Goal: Task Accomplishment & Management: Complete application form

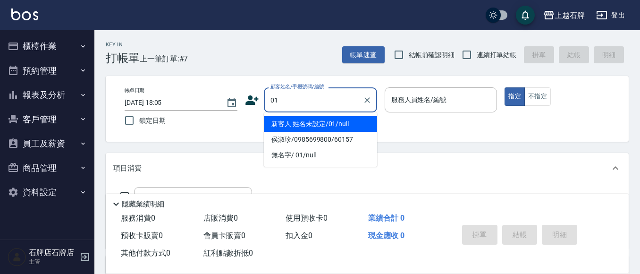
type input "01"
type input "6"
type input "新客人 姓名未設定/01/null"
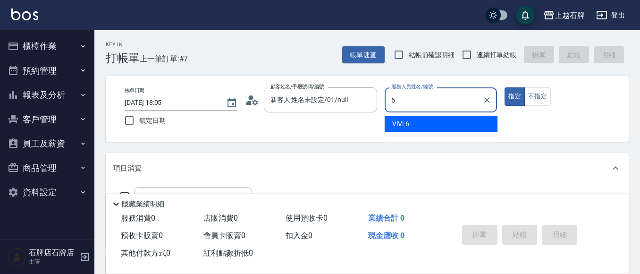
type input "ViVi-6"
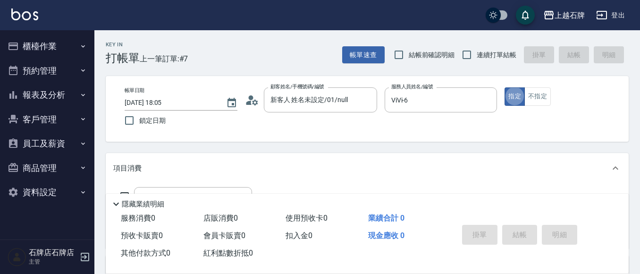
type button "true"
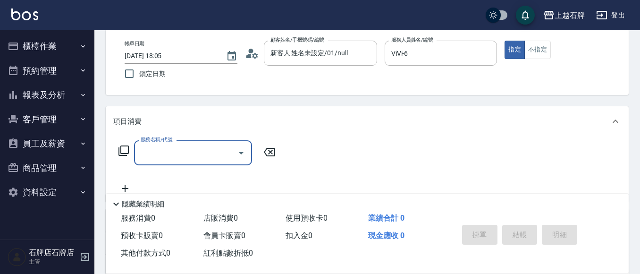
scroll to position [47, 0]
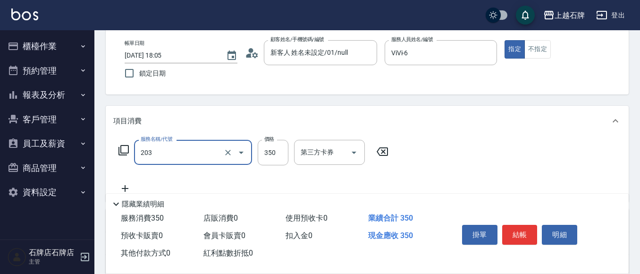
type input "B級洗+剪(203)"
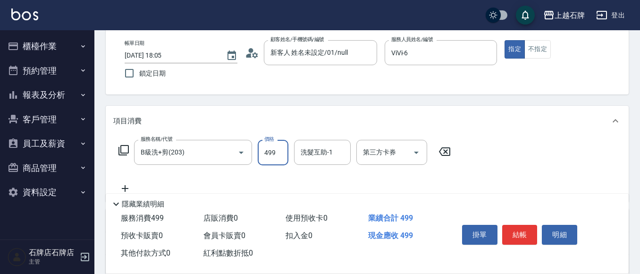
type input "499"
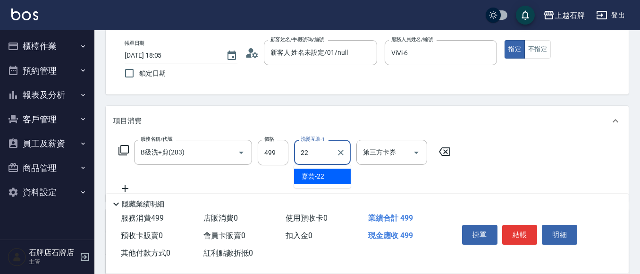
type input "嘉芸-22"
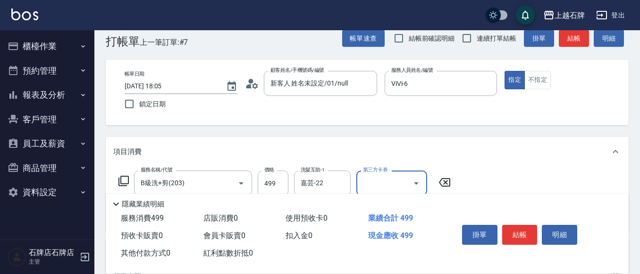
scroll to position [0, 0]
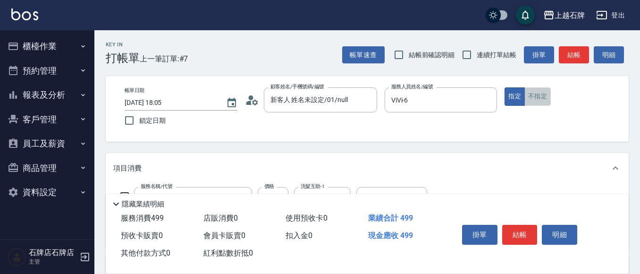
drag, startPoint x: 530, startPoint y: 93, endPoint x: 589, endPoint y: 66, distance: 65.2
click at [530, 93] on button "不指定" at bounding box center [537, 96] width 26 height 18
drag, startPoint x: 556, startPoint y: 46, endPoint x: 582, endPoint y: 53, distance: 26.8
click at [569, 50] on div "帳單速查 結帳前確認明細 連續打單結帳 掛單 結帳 明細" at bounding box center [485, 55] width 286 height 20
click at [585, 53] on button "結帳" at bounding box center [574, 54] width 30 height 17
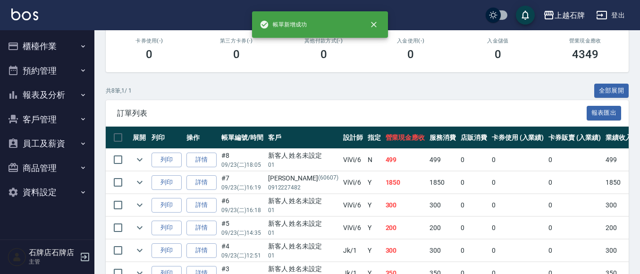
scroll to position [189, 0]
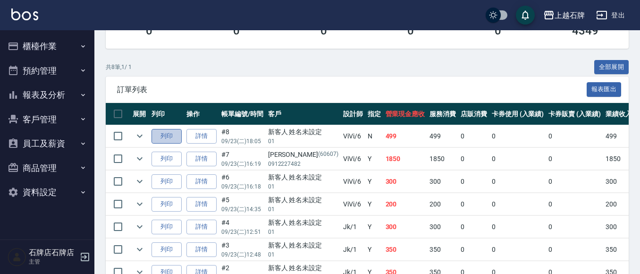
click at [176, 138] on button "列印" at bounding box center [166, 136] width 30 height 15
click at [58, 51] on button "櫃檯作業" at bounding box center [47, 46] width 87 height 25
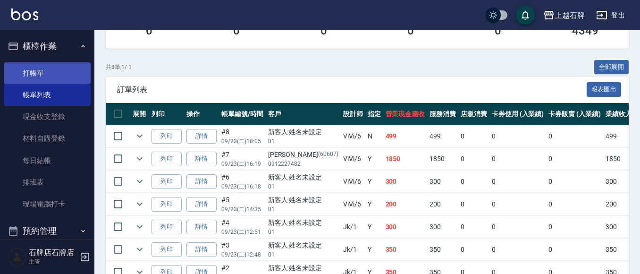
click at [63, 79] on link "打帳單" at bounding box center [47, 73] width 87 height 22
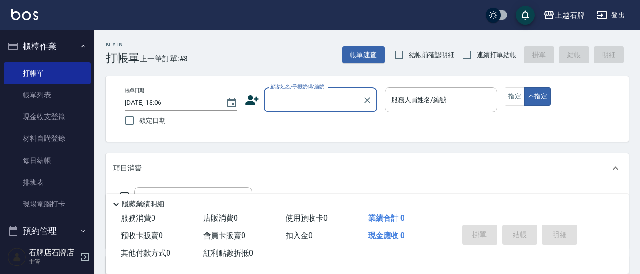
click at [333, 100] on input "顧客姓名/手機號碼/編號" at bounding box center [313, 100] width 91 height 17
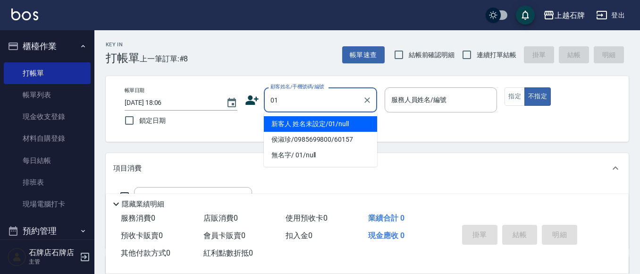
type input "新客人 姓名未設定/01/null"
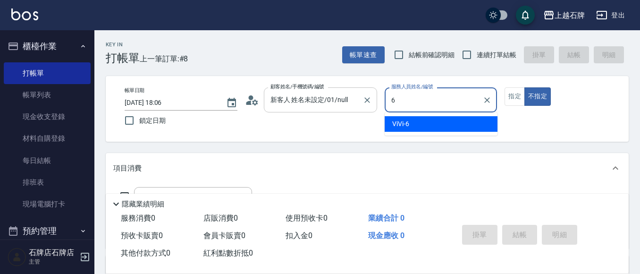
type input "ViVi-6"
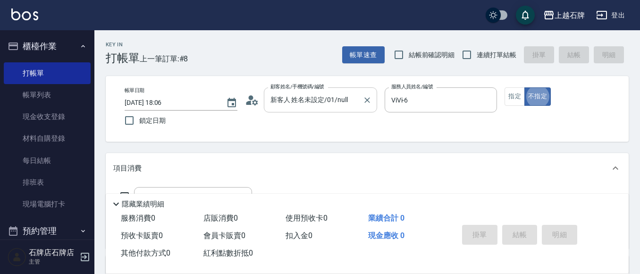
type button "false"
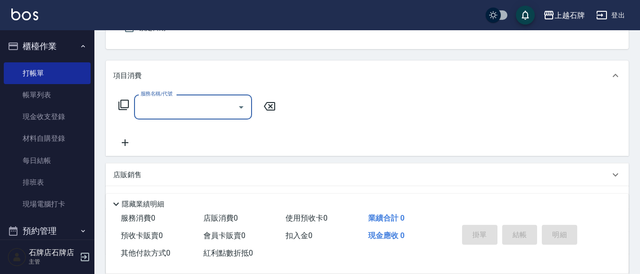
scroll to position [94, 0]
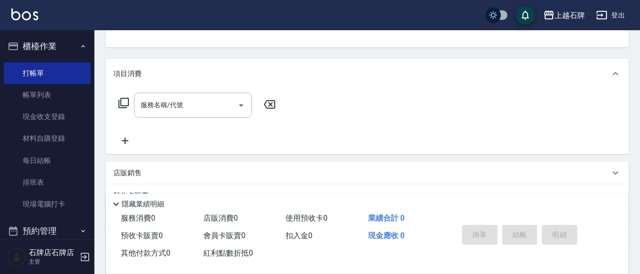
click at [123, 106] on icon at bounding box center [123, 103] width 10 height 10
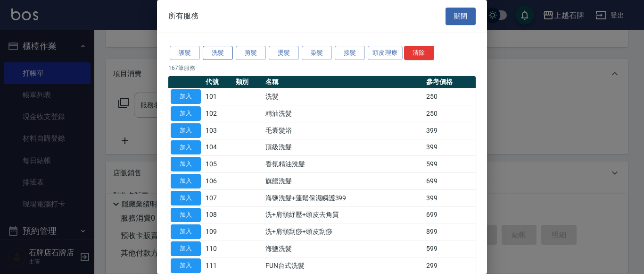
click at [222, 50] on button "洗髮" at bounding box center [218, 53] width 30 height 15
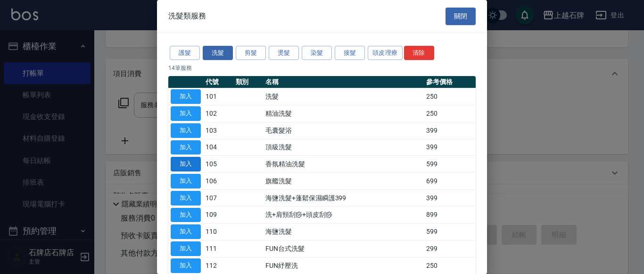
click at [181, 158] on button "加入" at bounding box center [186, 164] width 30 height 15
type input "香氛精油洗髮(105)"
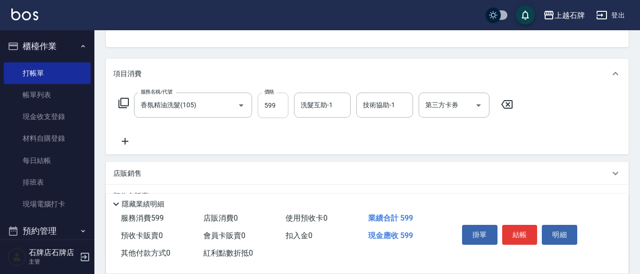
click at [274, 105] on input "599" at bounding box center [273, 104] width 31 height 25
type input "799"
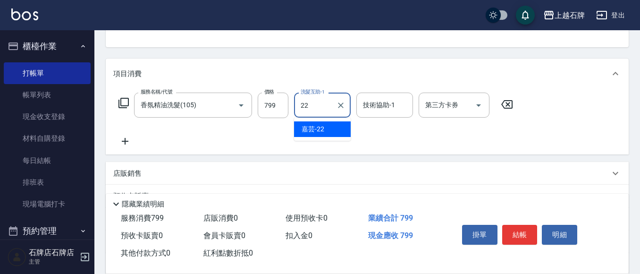
type input "嘉芸-22"
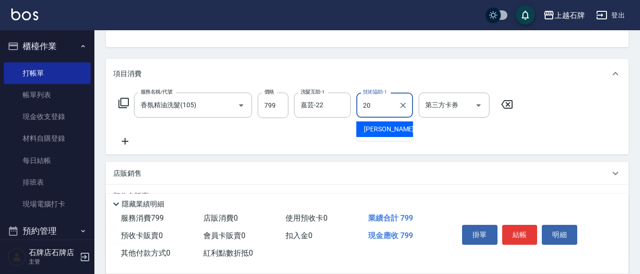
type input "[PERSON_NAME]-20"
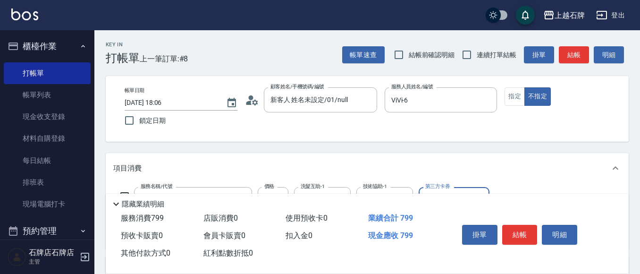
drag, startPoint x: 507, startPoint y: 93, endPoint x: 564, endPoint y: 83, distance: 58.0
click at [507, 93] on button "指定" at bounding box center [514, 96] width 20 height 18
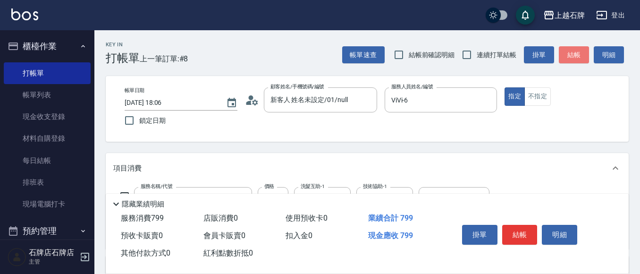
click at [578, 54] on button "結帳" at bounding box center [574, 54] width 30 height 17
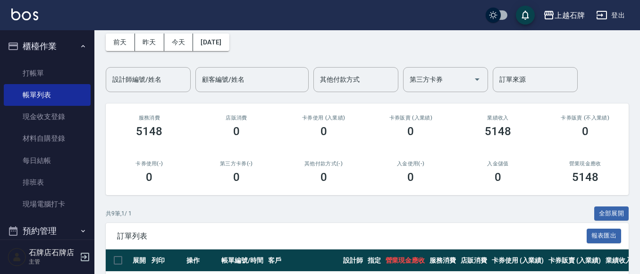
scroll to position [189, 0]
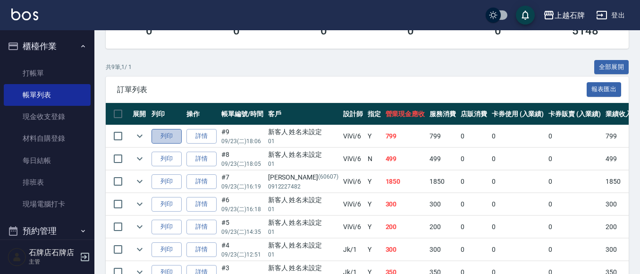
click at [176, 135] on button "列印" at bounding box center [166, 136] width 30 height 15
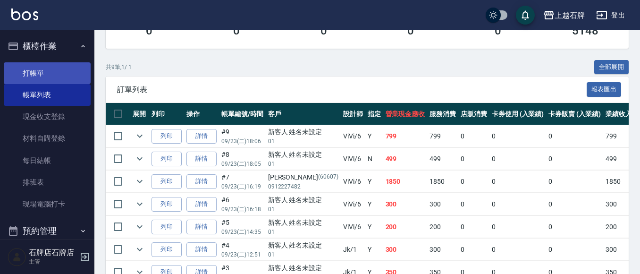
click at [47, 69] on link "打帳單" at bounding box center [47, 73] width 87 height 22
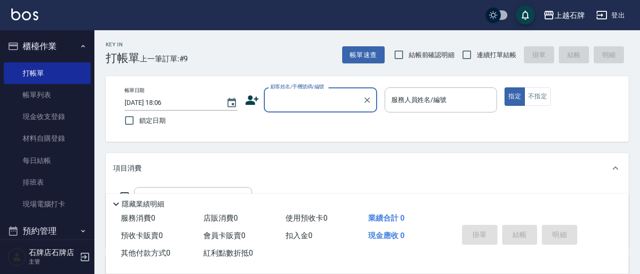
click at [298, 89] on label "顧客姓名/手機號碼/編號" at bounding box center [297, 86] width 54 height 7
click at [298, 92] on input "顧客姓名/手機號碼/編號" at bounding box center [313, 100] width 91 height 17
click at [299, 89] on label "顧客姓名/手機號碼/編號" at bounding box center [297, 86] width 54 height 7
click at [299, 92] on input "顧客姓名/手機號碼/編號" at bounding box center [313, 100] width 91 height 17
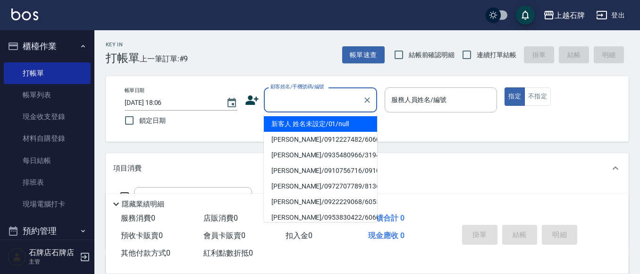
click at [297, 102] on input "顧客姓名/手機號碼/編號" at bounding box center [313, 100] width 91 height 17
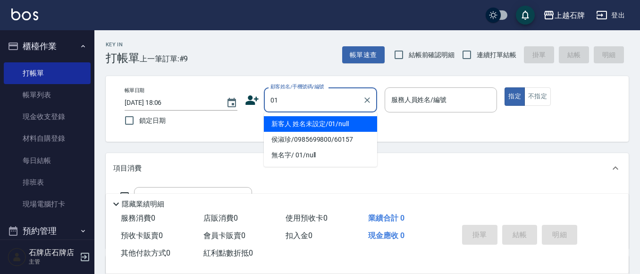
type input "新客人 姓名未設定/01/null"
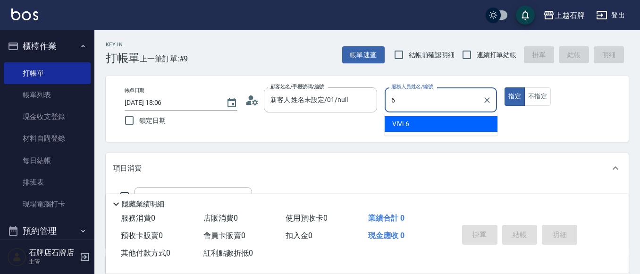
type input "6"
type button "true"
type input "ViVi-6"
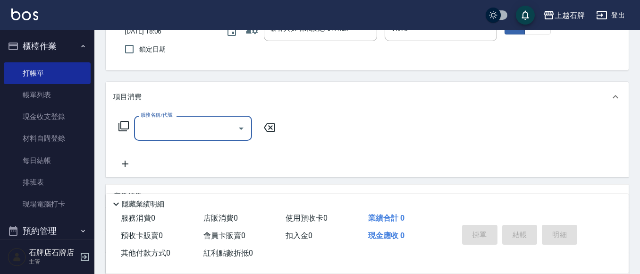
scroll to position [94, 0]
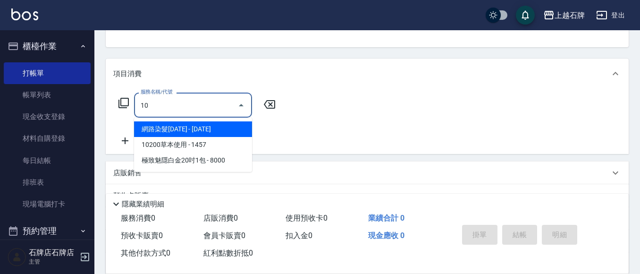
type input "1"
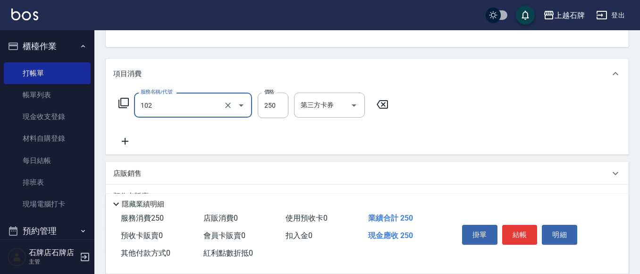
type input "精油洗髮(102)"
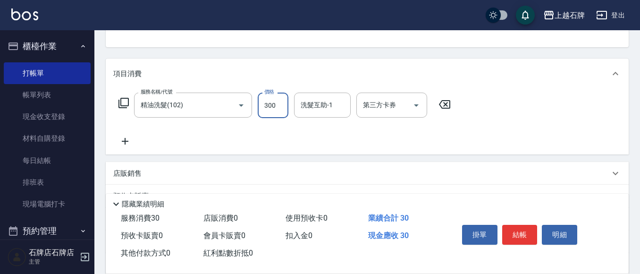
type input "300"
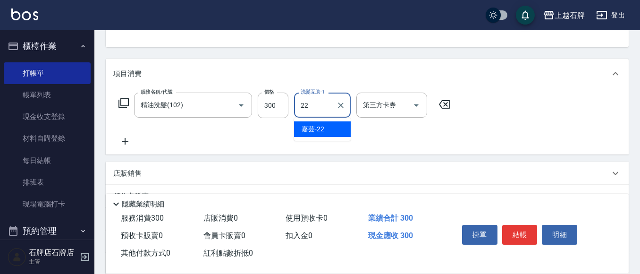
type input "嘉芸-22"
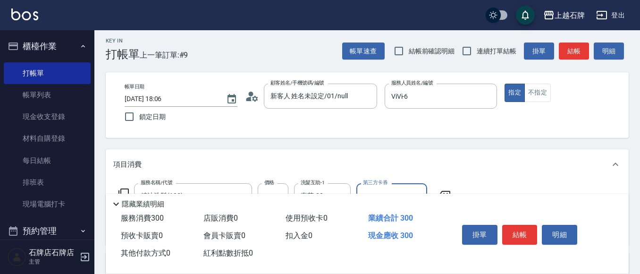
scroll to position [0, 0]
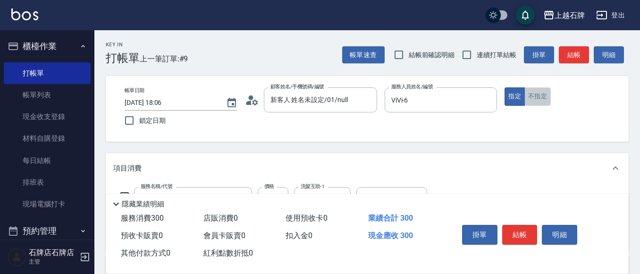
click at [536, 96] on button "不指定" at bounding box center [537, 96] width 26 height 18
click at [577, 55] on button "結帳" at bounding box center [574, 54] width 30 height 17
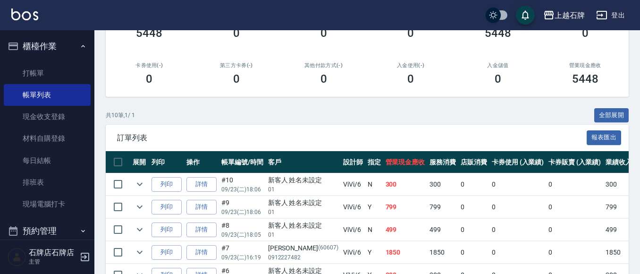
scroll to position [142, 0]
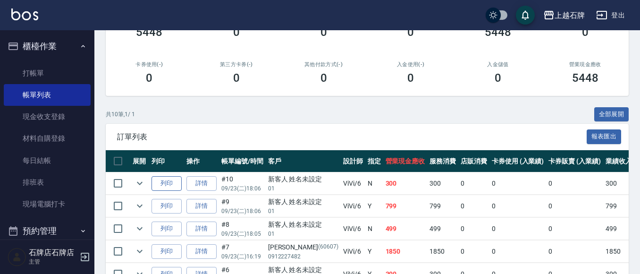
click at [176, 184] on button "列印" at bounding box center [166, 183] width 30 height 15
click at [64, 74] on link "打帳單" at bounding box center [47, 73] width 87 height 22
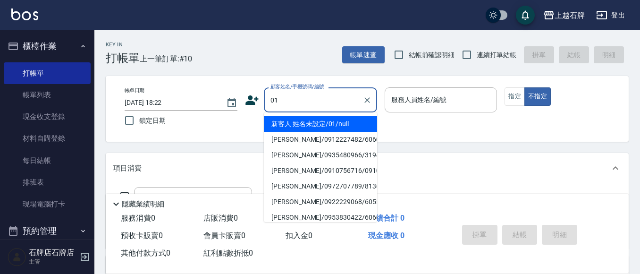
type input "新客人 姓名未設定/01/null"
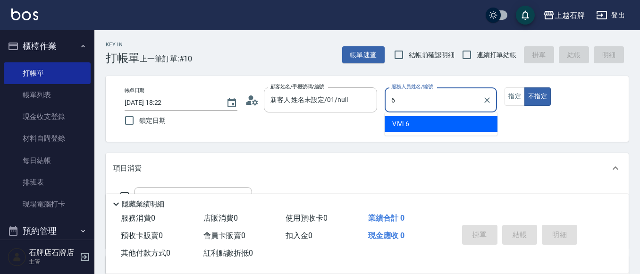
type input "ViVi-6"
type button "false"
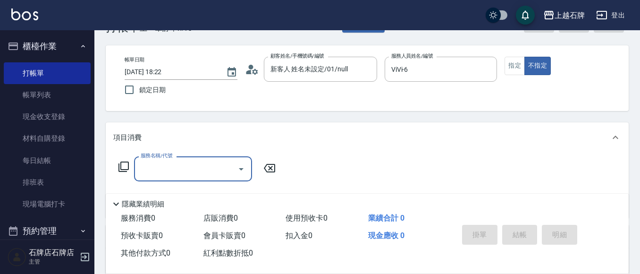
scroll to position [47, 0]
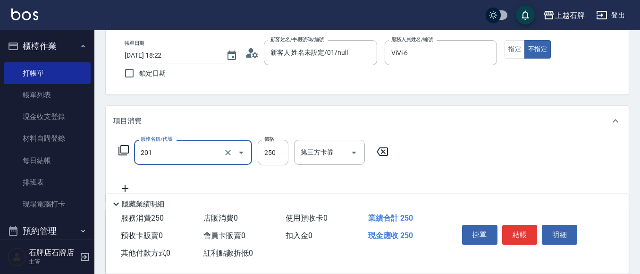
type input "B級單剪(201)"
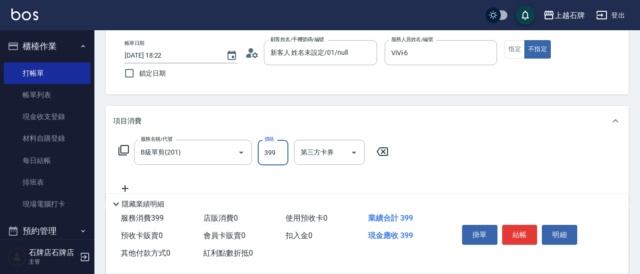
type input "399"
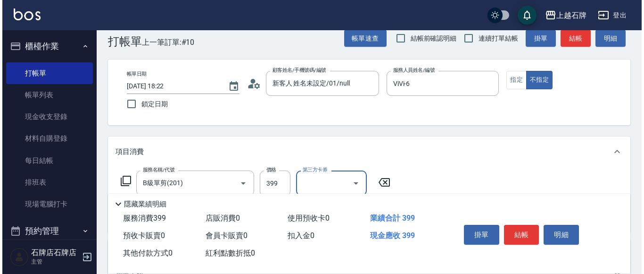
scroll to position [0, 0]
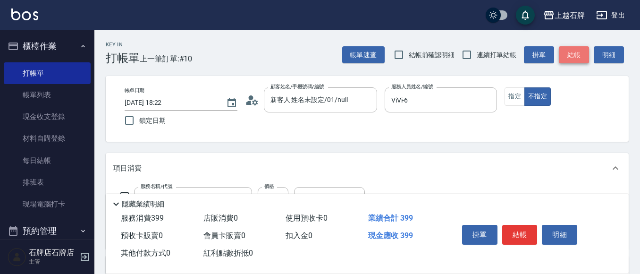
click at [581, 59] on button "結帳" at bounding box center [574, 54] width 30 height 17
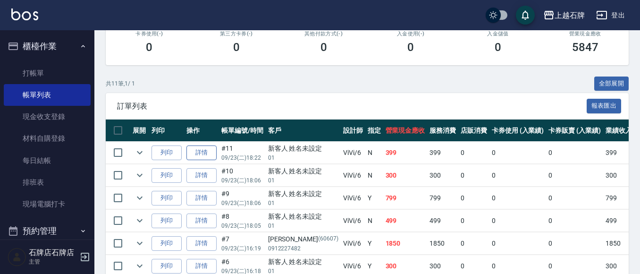
scroll to position [189, 0]
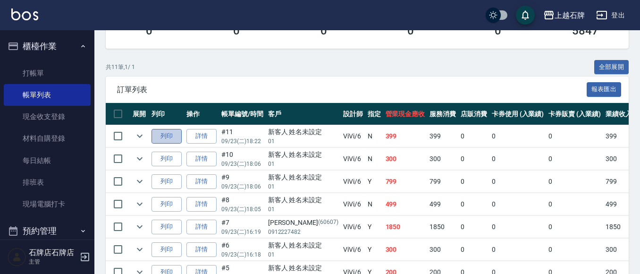
click at [169, 134] on button "列印" at bounding box center [166, 136] width 30 height 15
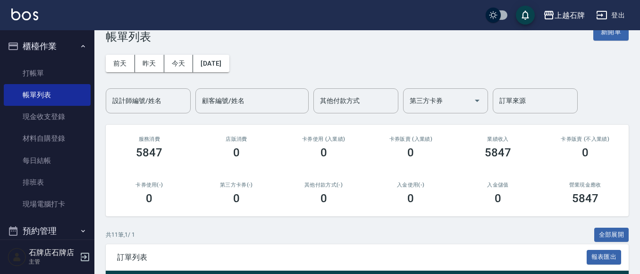
scroll to position [0, 0]
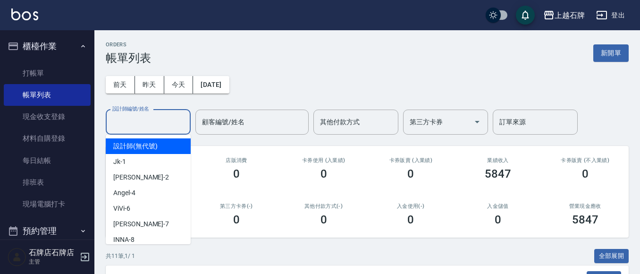
click at [162, 114] on input "設計師編號/姓名" at bounding box center [148, 122] width 76 height 17
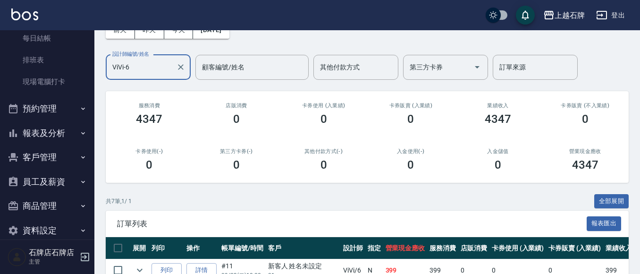
scroll to position [136, 0]
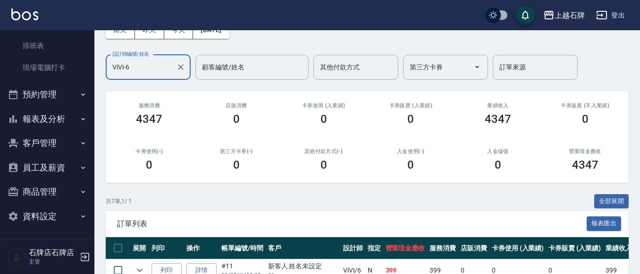
type input "ViVi-6"
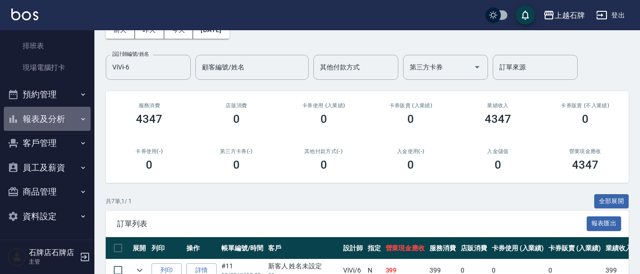
click at [62, 114] on button "報表及分析" at bounding box center [47, 119] width 87 height 25
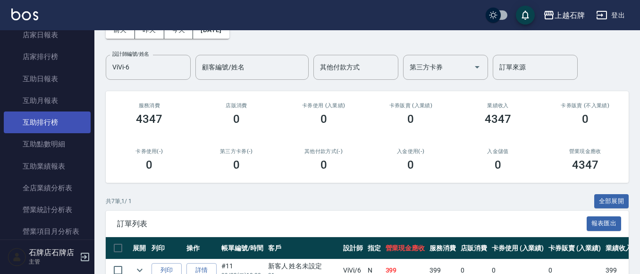
scroll to position [372, 0]
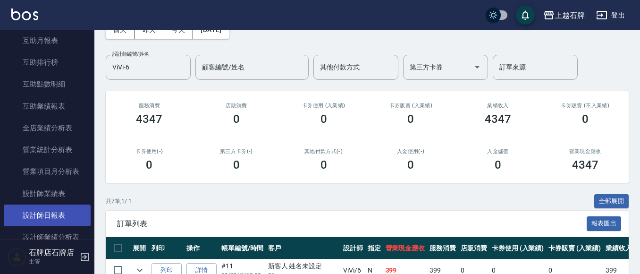
click at [59, 205] on link "設計師日報表" at bounding box center [47, 215] width 87 height 22
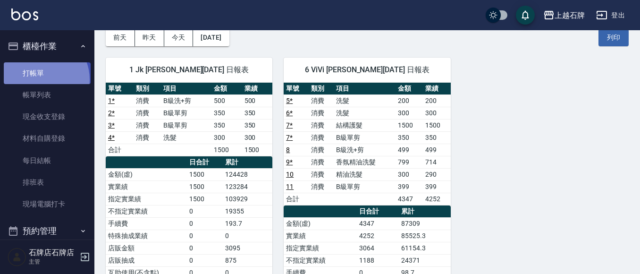
click at [41, 79] on link "打帳單" at bounding box center [47, 73] width 87 height 22
